Goal: Task Accomplishment & Management: Complete application form

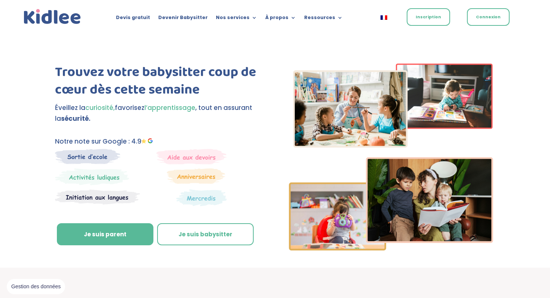
click at [434, 17] on link "Inscription" at bounding box center [428, 17] width 43 height 18
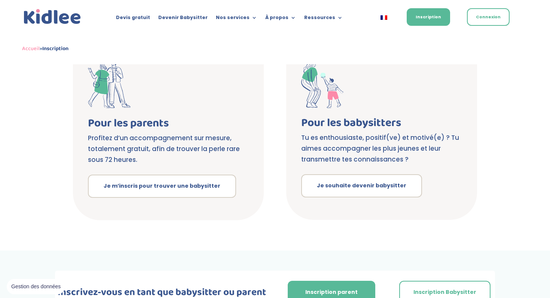
scroll to position [162, 0]
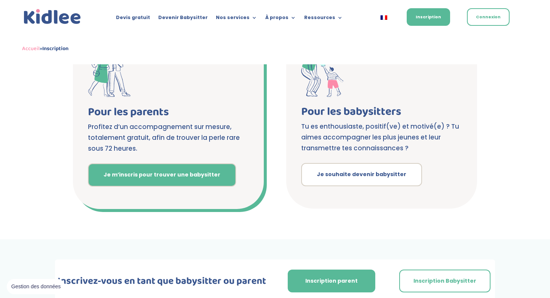
click at [143, 176] on link "Je m’inscris pour trouver une babysitter" at bounding box center [162, 175] width 148 height 23
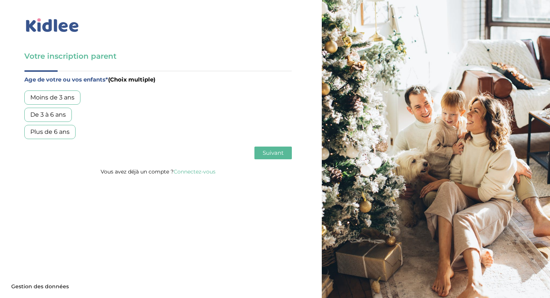
click at [52, 115] on div "De 3 à 6 ans" at bounding box center [48, 115] width 48 height 14
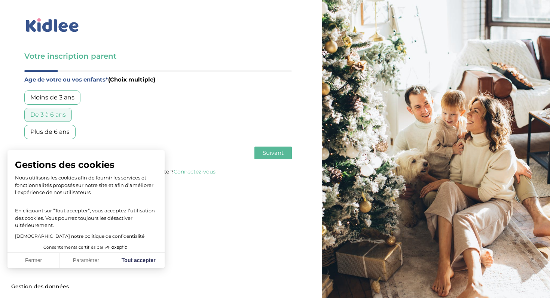
click at [49, 133] on div "Plus de 6 ans" at bounding box center [49, 132] width 51 height 14
click at [45, 263] on button "Fermer" at bounding box center [33, 261] width 52 height 16
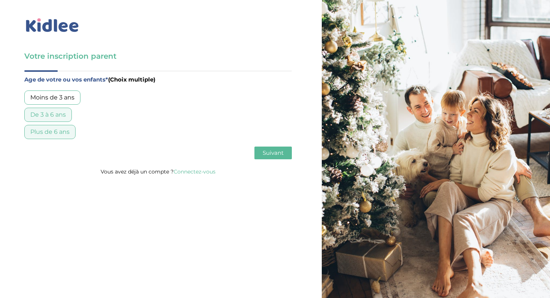
click at [277, 150] on span "Suivant" at bounding box center [273, 152] width 21 height 7
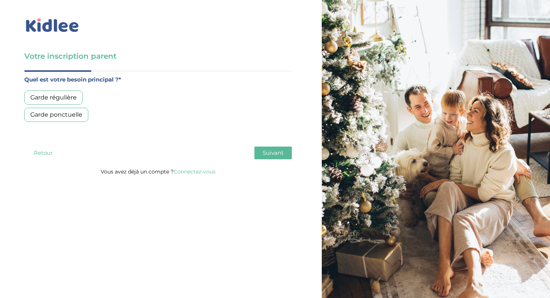
click at [48, 100] on div "Garde régulière" at bounding box center [53, 98] width 58 height 14
click at [262, 152] on button "Suivant" at bounding box center [272, 153] width 37 height 13
click at [69, 134] on div "Plus de 50h/mois" at bounding box center [55, 132] width 63 height 14
click at [269, 155] on span "Suivant" at bounding box center [273, 152] width 21 height 7
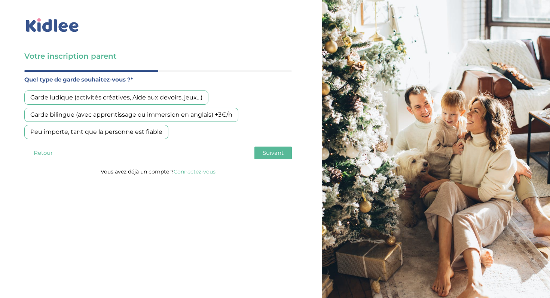
click at [109, 129] on div "Peu importe, tant que la personne est fiable" at bounding box center [96, 132] width 144 height 14
click at [278, 151] on span "Suivant" at bounding box center [273, 152] width 21 height 7
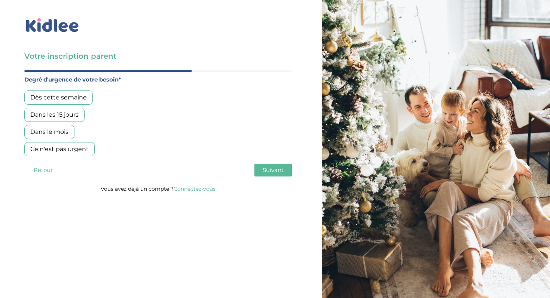
click at [54, 116] on div "Dans les 15 jours" at bounding box center [54, 115] width 60 height 14
click at [274, 174] on button "Suivant" at bounding box center [272, 170] width 37 height 13
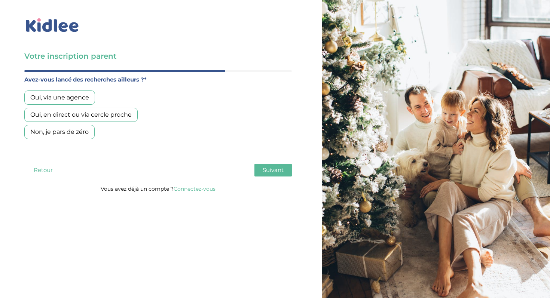
click at [65, 115] on div "Oui, en direct ou via cercle proche" at bounding box center [80, 115] width 113 height 14
click at [82, 93] on div "Oui, via une agence" at bounding box center [59, 98] width 71 height 14
click at [76, 112] on div "Oui, en direct ou via cercle proche" at bounding box center [80, 115] width 113 height 14
click at [269, 170] on span "Suivant" at bounding box center [273, 170] width 21 height 7
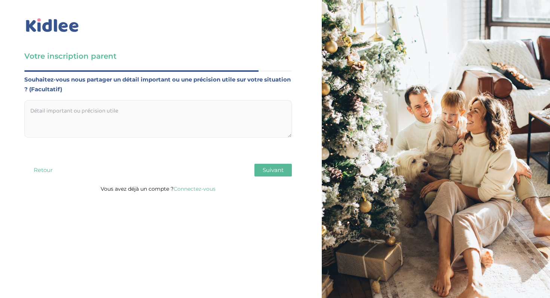
click at [270, 172] on span "Suivant" at bounding box center [273, 170] width 21 height 7
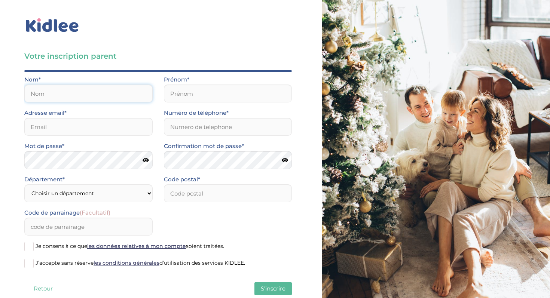
click at [82, 95] on input "text" at bounding box center [88, 94] width 128 height 18
type input "Leleu"
type input "Margaux"
click at [31, 128] on input "margaux.leleu@hotmail.fr" at bounding box center [88, 127] width 128 height 18
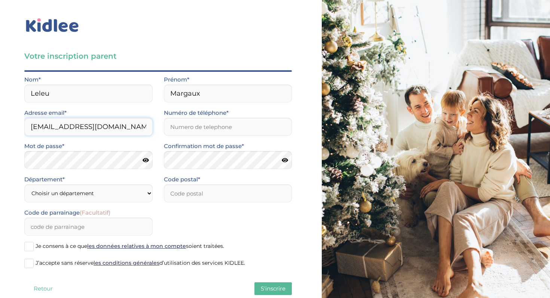
type input "margaux.leleu@hotmail.fr"
click at [182, 127] on input "Numéro de téléphone*" at bounding box center [228, 127] width 128 height 18
type input "0687052168"
click at [146, 159] on icon at bounding box center [146, 161] width 6 height 6
click at [287, 159] on icon at bounding box center [285, 161] width 6 height 6
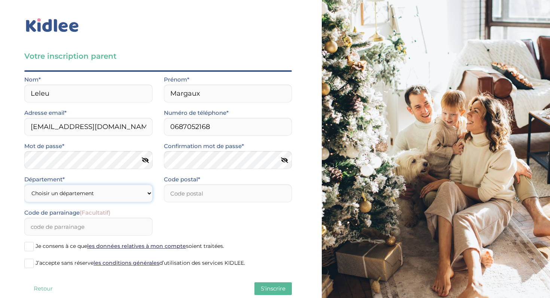
click at [68, 192] on select "Choisir un département Paris (75) Hauts-de-Seine (92) Yvelines (78) Val-de-Marn…" at bounding box center [88, 193] width 128 height 18
select select "0"
click at [189, 192] on input "number" at bounding box center [228, 193] width 128 height 18
type input "59800"
click at [76, 226] on input "Code de parrainage (Facultatif)" at bounding box center [88, 227] width 128 height 18
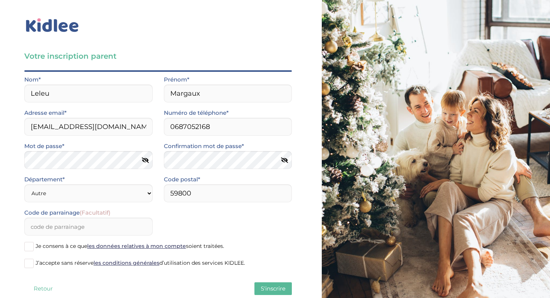
click at [29, 248] on span at bounding box center [28, 246] width 9 height 9
click at [0, 0] on input "Je consens à ce que les données relatives à mon compte soient traitées." at bounding box center [0, 0] width 0 height 0
click at [28, 262] on span at bounding box center [28, 263] width 9 height 9
click at [0, 0] on input "J’accepte sans réserve les conditions générales d’utilisation des services KIDL…" at bounding box center [0, 0] width 0 height 0
click at [270, 286] on span "S'inscrire" at bounding box center [273, 288] width 25 height 7
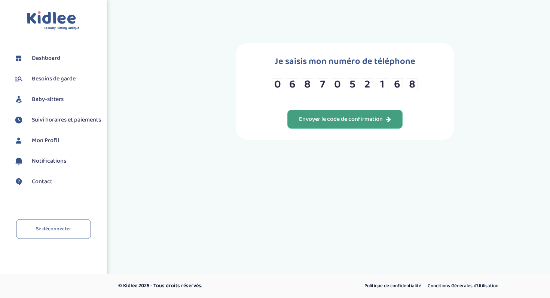
click at [344, 117] on div "Envoyer le code de confirmation" at bounding box center [345, 119] width 92 height 9
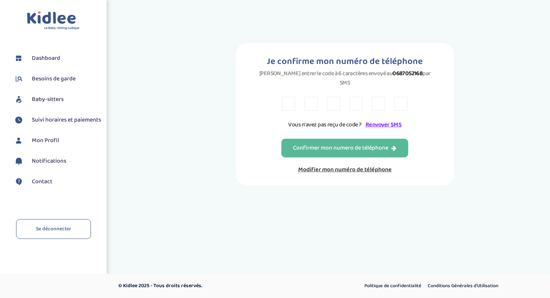
click at [290, 97] on input "text" at bounding box center [288, 104] width 13 height 14
type input "X"
type input "V"
type input "T"
type input "5"
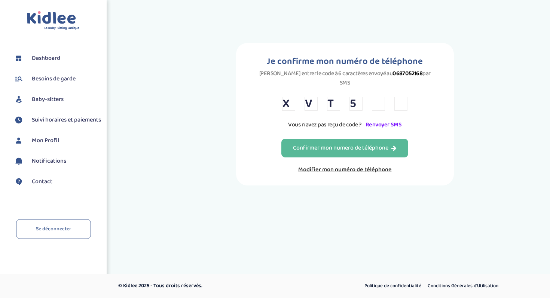
type input "W"
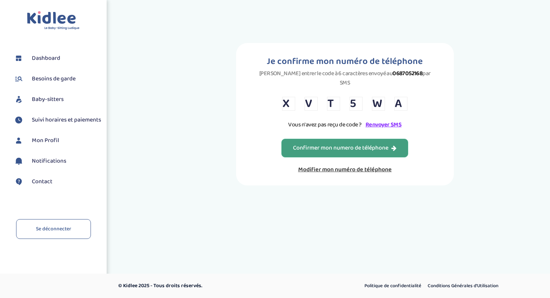
type input "A"
click at [318, 144] on div "Confirmer mon numero de téléphone" at bounding box center [345, 148] width 104 height 9
